Goal: Information Seeking & Learning: Learn about a topic

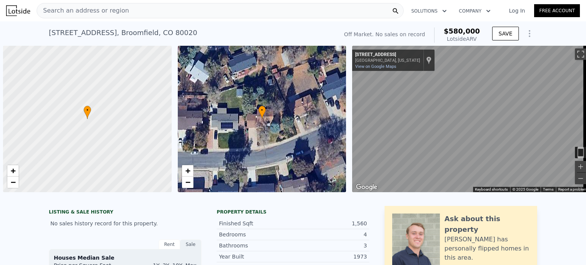
scroll to position [0, 3]
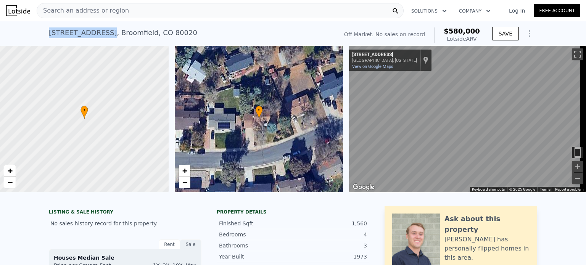
drag, startPoint x: 47, startPoint y: 34, endPoint x: 101, endPoint y: 43, distance: 54.1
click at [101, 43] on div "3213 W 133rd Ave , Broomfield , CO 80020 No sales on record (~ARV $580k )" at bounding box center [192, 34] width 286 height 21
copy div "3213 W 133rd Ave"
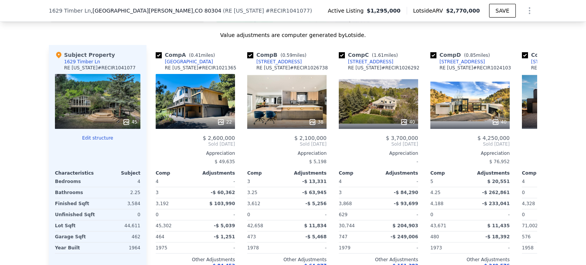
scroll to position [728, 0]
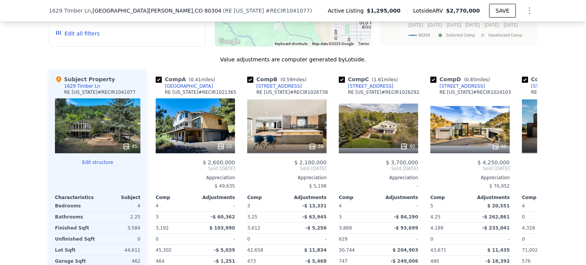
click at [196, 143] on div "22" at bounding box center [195, 125] width 79 height 55
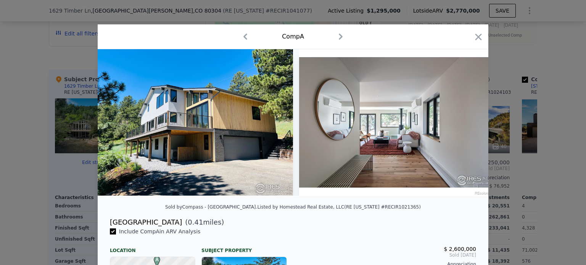
click at [477, 36] on icon "button" at bounding box center [478, 37] width 6 height 6
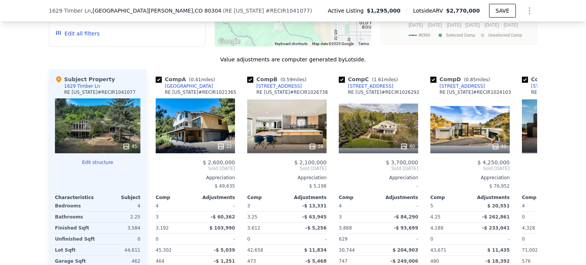
click at [182, 140] on div "22" at bounding box center [195, 125] width 79 height 55
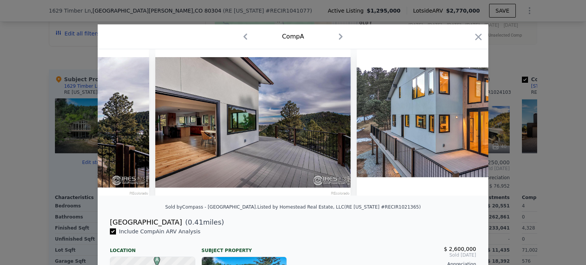
scroll to position [0, 3580]
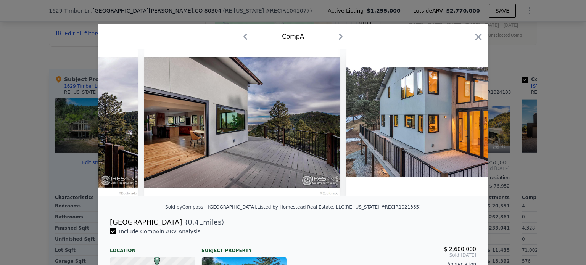
click at [476, 40] on icon "button" at bounding box center [478, 37] width 11 height 11
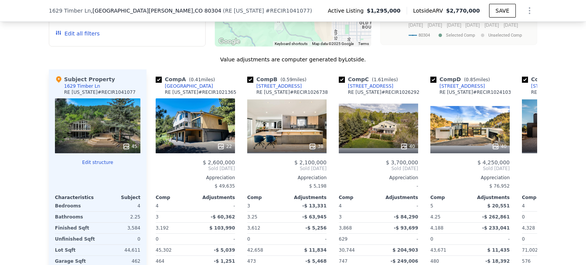
click at [285, 134] on div "38" at bounding box center [286, 125] width 79 height 55
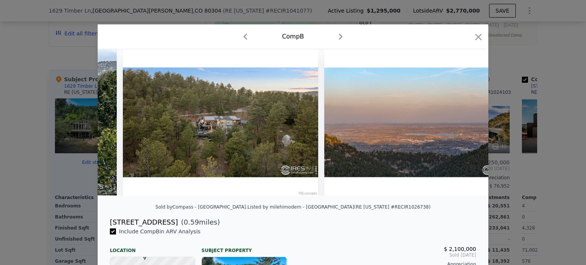
scroll to position [0, 7258]
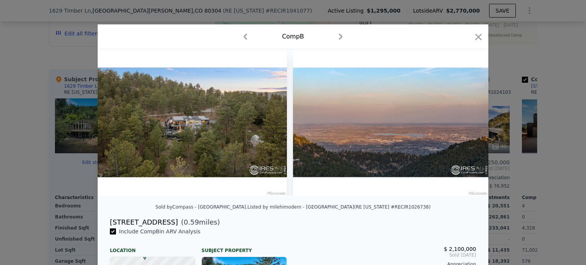
click at [478, 39] on icon "button" at bounding box center [478, 37] width 6 height 6
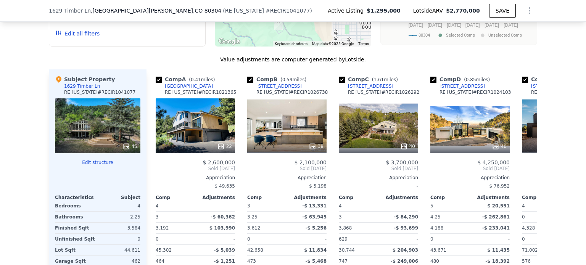
click at [383, 137] on div "40" at bounding box center [378, 125] width 79 height 55
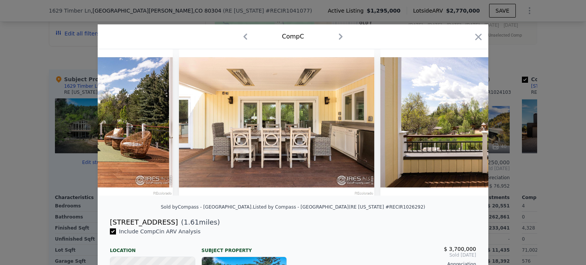
scroll to position [0, 7002]
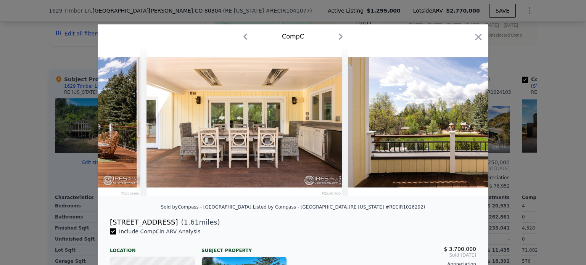
click at [476, 37] on icon "button" at bounding box center [478, 37] width 6 height 6
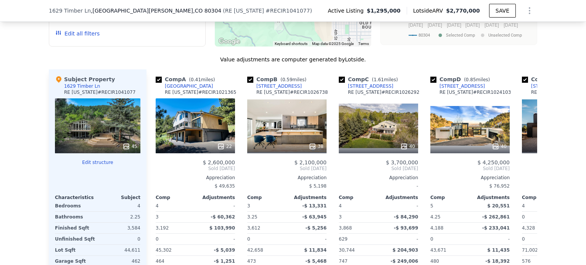
click at [107, 140] on div "45" at bounding box center [97, 125] width 85 height 55
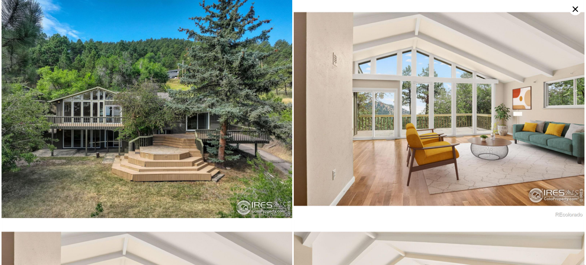
click at [576, 9] on icon at bounding box center [575, 8] width 5 height 5
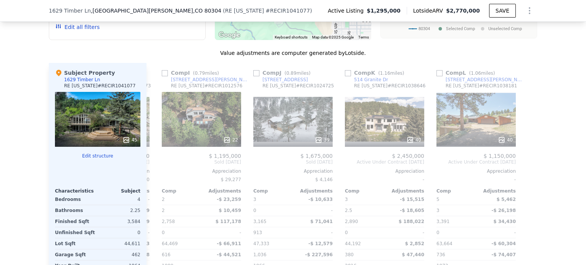
scroll to position [731, 0]
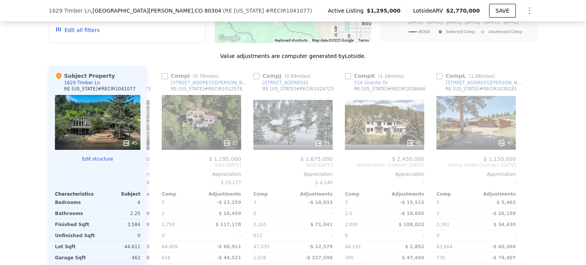
click at [396, 125] on div "40" at bounding box center [384, 122] width 79 height 55
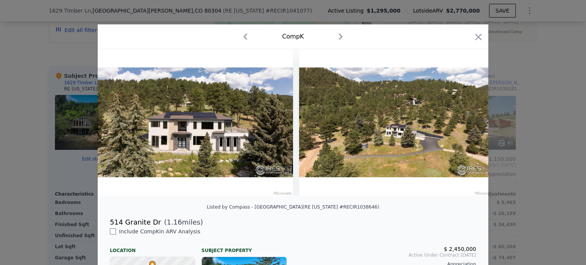
click at [473, 37] on icon "button" at bounding box center [478, 37] width 11 height 11
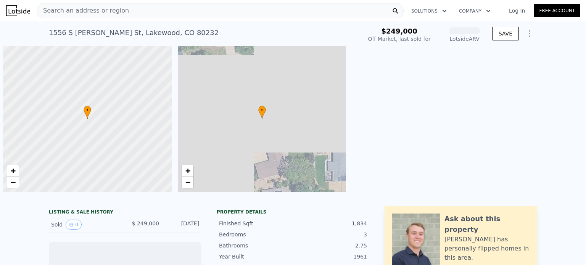
scroll to position [0, 3]
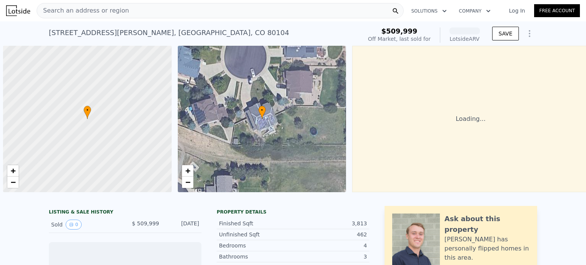
scroll to position [0, 3]
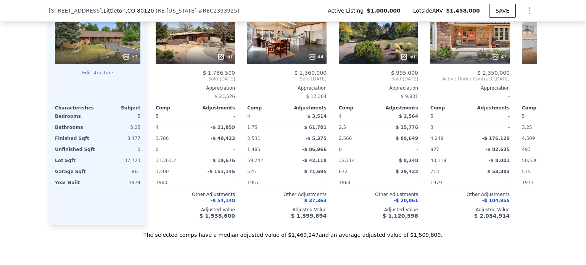
scroll to position [812, 0]
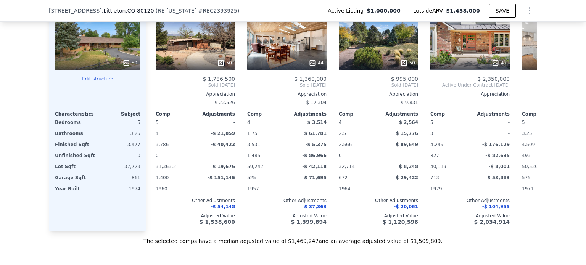
click at [296, 56] on div "44" at bounding box center [286, 42] width 79 height 55
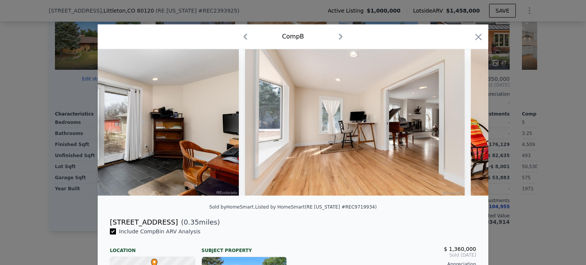
scroll to position [0, 5662]
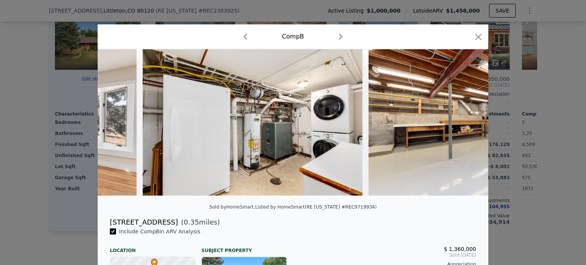
click at [477, 37] on icon "button" at bounding box center [478, 37] width 11 height 11
